Goal: Information Seeking & Learning: Find specific fact

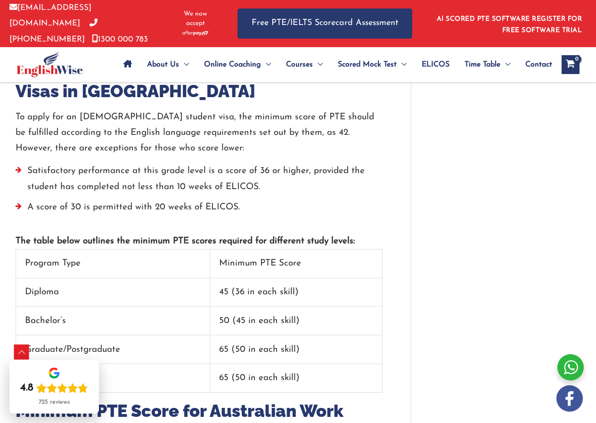
scroll to position [1320, 0]
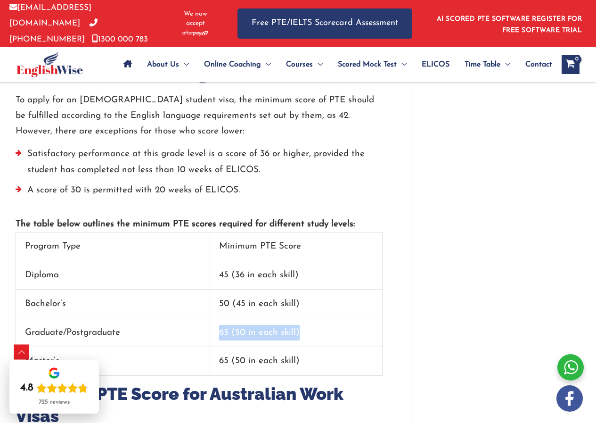
drag, startPoint x: 218, startPoint y: 299, endPoint x: 301, endPoint y: 299, distance: 83.0
click at [301, 318] on td "65 (50 in each skill)" at bounding box center [296, 332] width 172 height 29
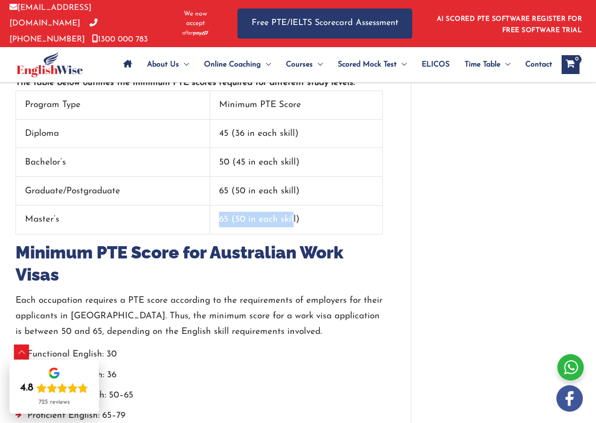
drag, startPoint x: 212, startPoint y: 184, endPoint x: 293, endPoint y: 185, distance: 81.1
click at [293, 206] on tr "Master’s 65 (50 in each skill)" at bounding box center [199, 220] width 367 height 29
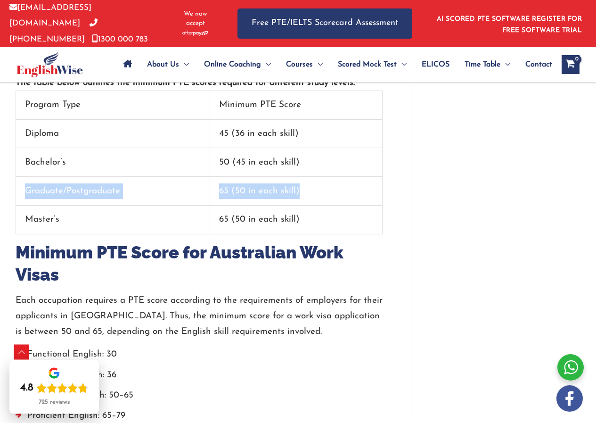
drag, startPoint x: 16, startPoint y: 154, endPoint x: 305, endPoint y: 165, distance: 289.6
click at [312, 177] on tr "Graduate/Postgraduate 65 (50 in each skill)" at bounding box center [199, 191] width 367 height 29
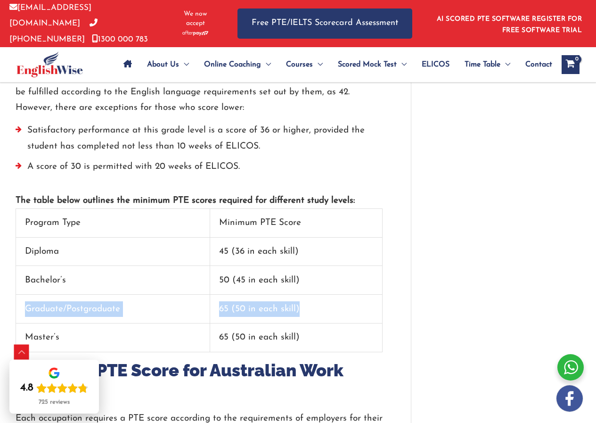
scroll to position [1414, 0]
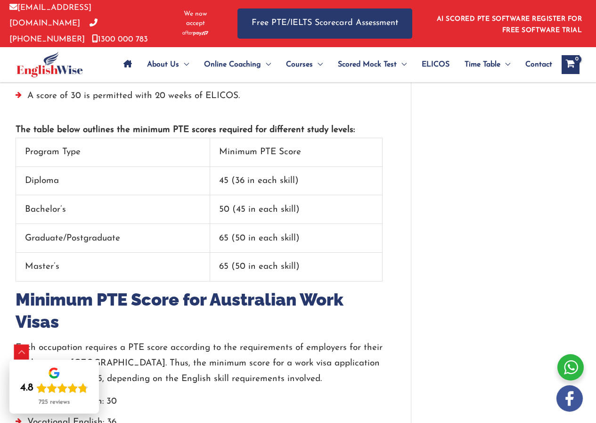
click at [334, 195] on td "50 (45 in each skill)" at bounding box center [296, 209] width 172 height 29
drag, startPoint x: 25, startPoint y: 210, endPoint x: 321, endPoint y: 205, distance: 295.1
click at [321, 224] on tr "Graduate/Postgraduate 65 (50 in each skill)" at bounding box center [199, 238] width 367 height 29
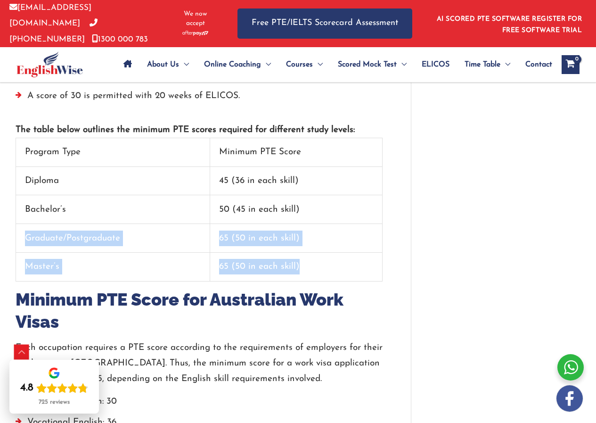
drag, startPoint x: 320, startPoint y: 230, endPoint x: 25, endPoint y: 191, distance: 296.7
click at [25, 191] on tbody "Program Type Minimum PTE Score Diploma 45 (36 in each skill) Bachelor’s 50 (45 …" at bounding box center [199, 209] width 367 height 143
